Goal: Information Seeking & Learning: Check status

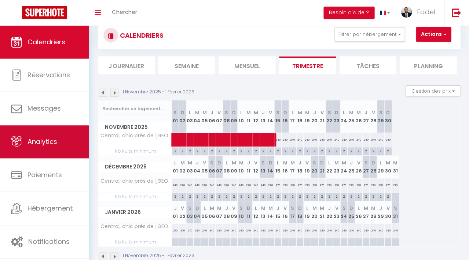
click at [45, 151] on link "Analytics" at bounding box center [44, 141] width 89 height 33
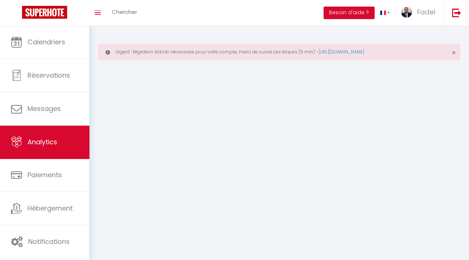
select select "2025"
select select "8"
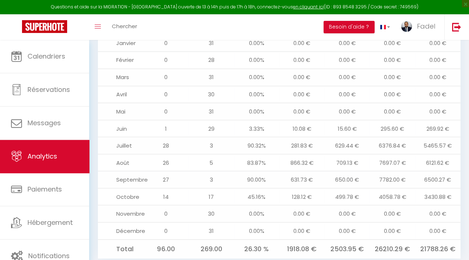
scroll to position [847, 0]
click at [137, 172] on td "Septembre" at bounding box center [120, 180] width 45 height 17
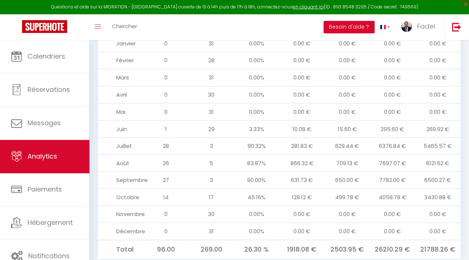
click at [137, 172] on td "Septembre" at bounding box center [120, 180] width 45 height 17
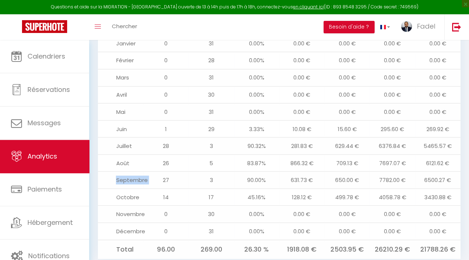
click at [137, 172] on td "Septembre" at bounding box center [120, 180] width 45 height 17
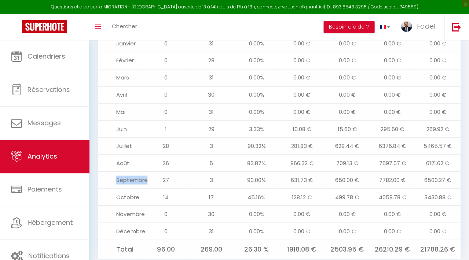
click at [137, 172] on td "Septembre" at bounding box center [120, 180] width 45 height 17
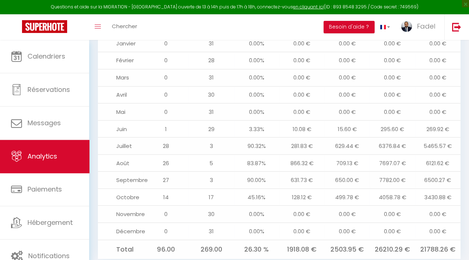
click at [137, 172] on td "Septembre" at bounding box center [120, 180] width 45 height 17
click at [464, 6] on span "×" at bounding box center [465, 3] width 7 height 7
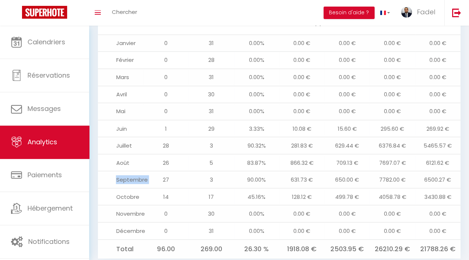
scroll to position [833, 0]
click at [132, 239] on td "Total" at bounding box center [120, 248] width 45 height 19
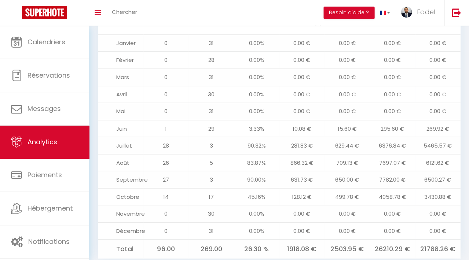
click at [132, 239] on td "Total" at bounding box center [120, 248] width 45 height 19
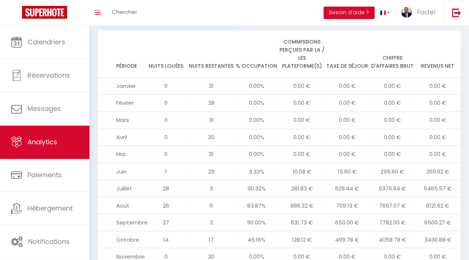
scroll to position [789, 0]
click at [165, 130] on td "0" at bounding box center [165, 138] width 45 height 17
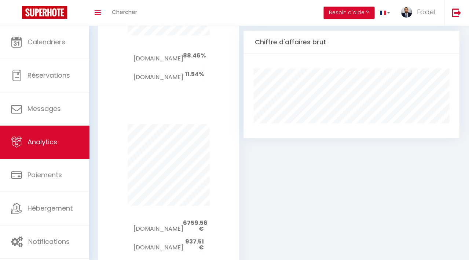
scroll to position [499, 0]
